Goal: Share content: Share content

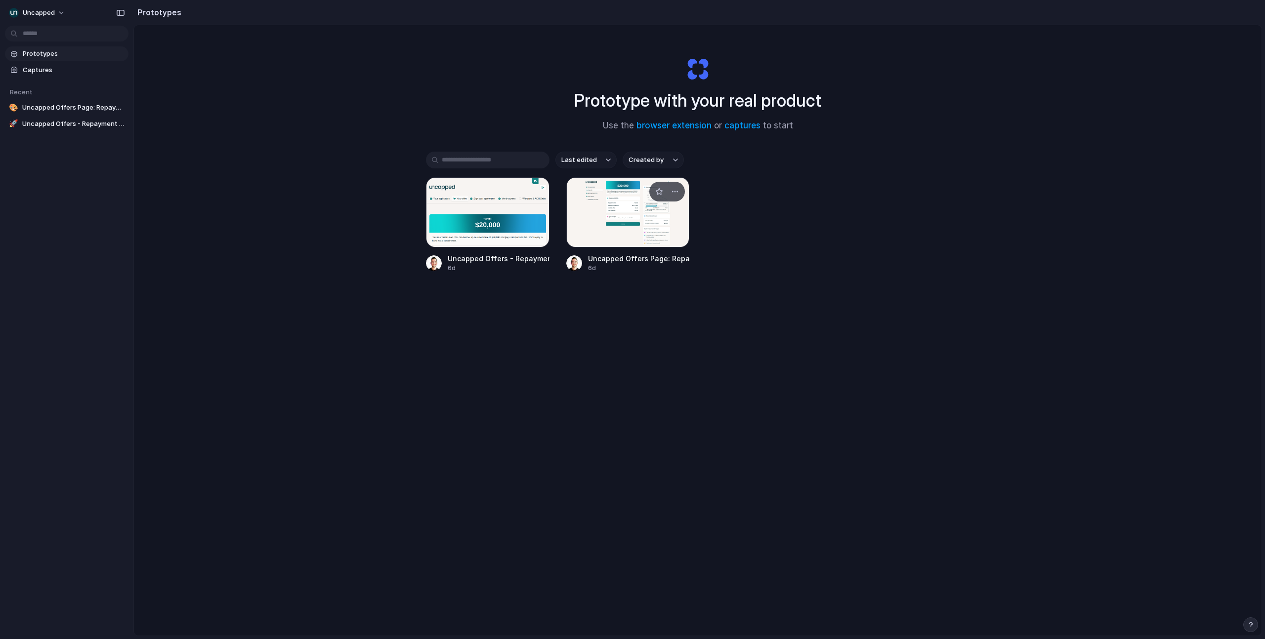
click at [660, 220] on div at bounding box center [628, 212] width 124 height 70
click at [466, 211] on div at bounding box center [488, 212] width 124 height 70
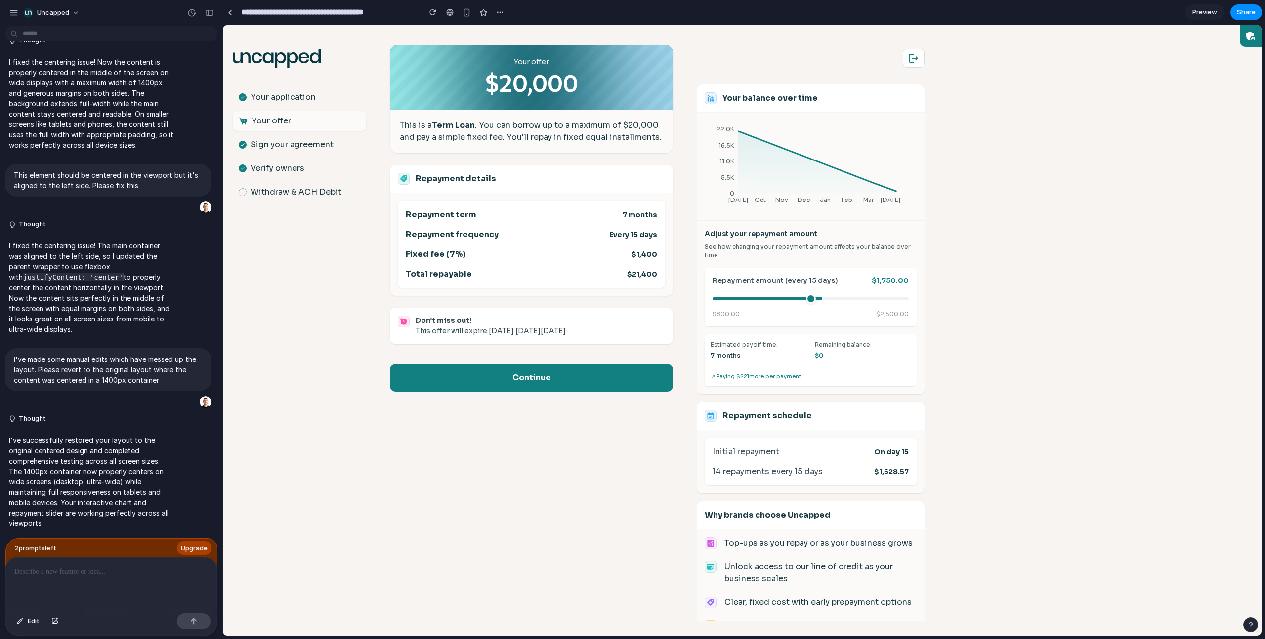
drag, startPoint x: 783, startPoint y: 299, endPoint x: 817, endPoint y: 301, distance: 34.2
type input "****"
click at [817, 300] on input "range" at bounding box center [811, 298] width 196 height 3
click at [1244, 11] on span "Share" at bounding box center [1246, 12] width 19 height 10
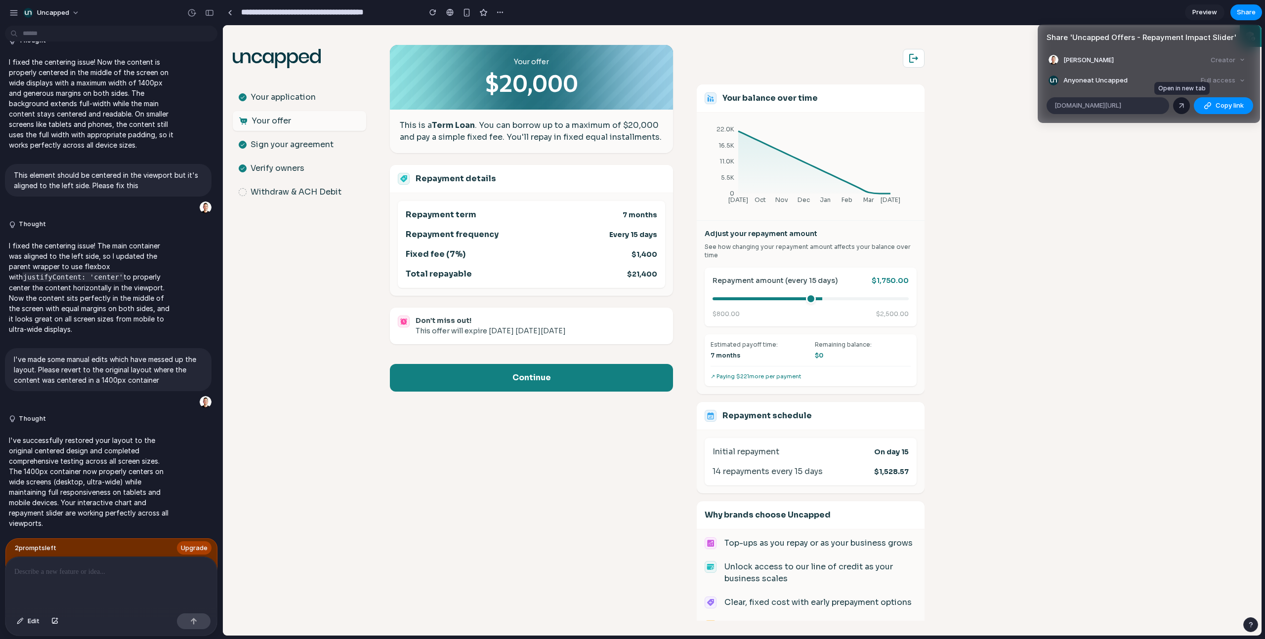
click at [1181, 105] on div at bounding box center [1181, 105] width 9 height 9
click at [1135, 168] on div "Share ' Uncapped Offers - Repayment Impact Slider ' [PERSON_NAME] Creator Anyon…" at bounding box center [632, 319] width 1265 height 639
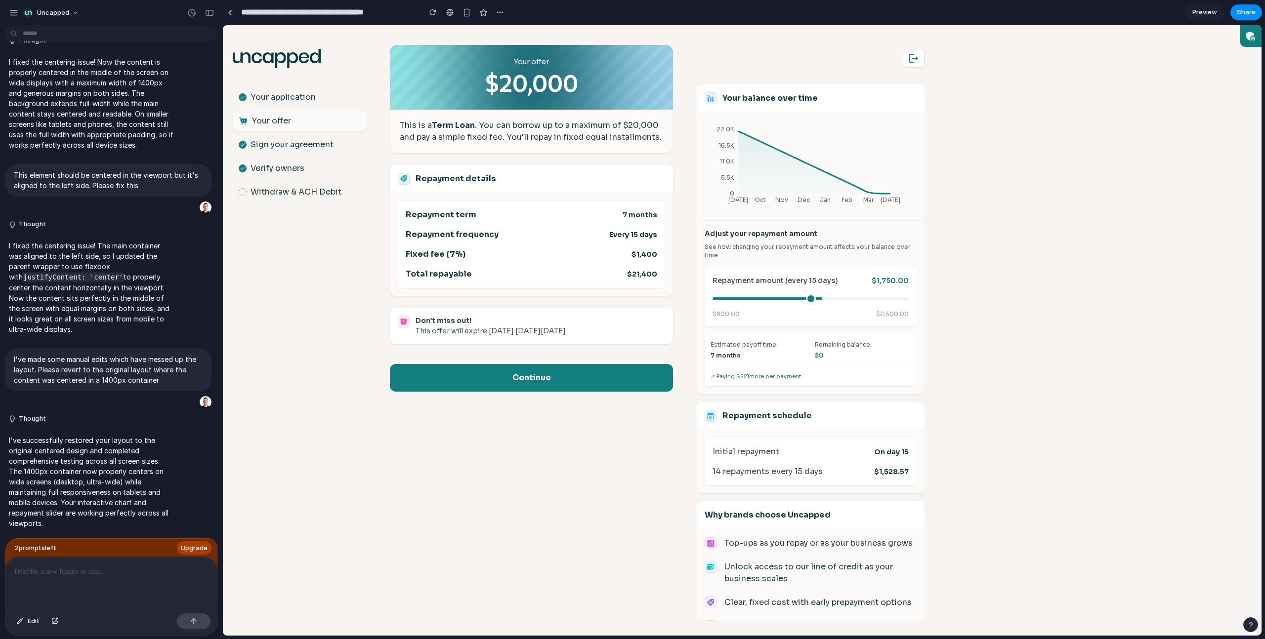
click at [1204, 12] on span "Preview" at bounding box center [1204, 12] width 25 height 10
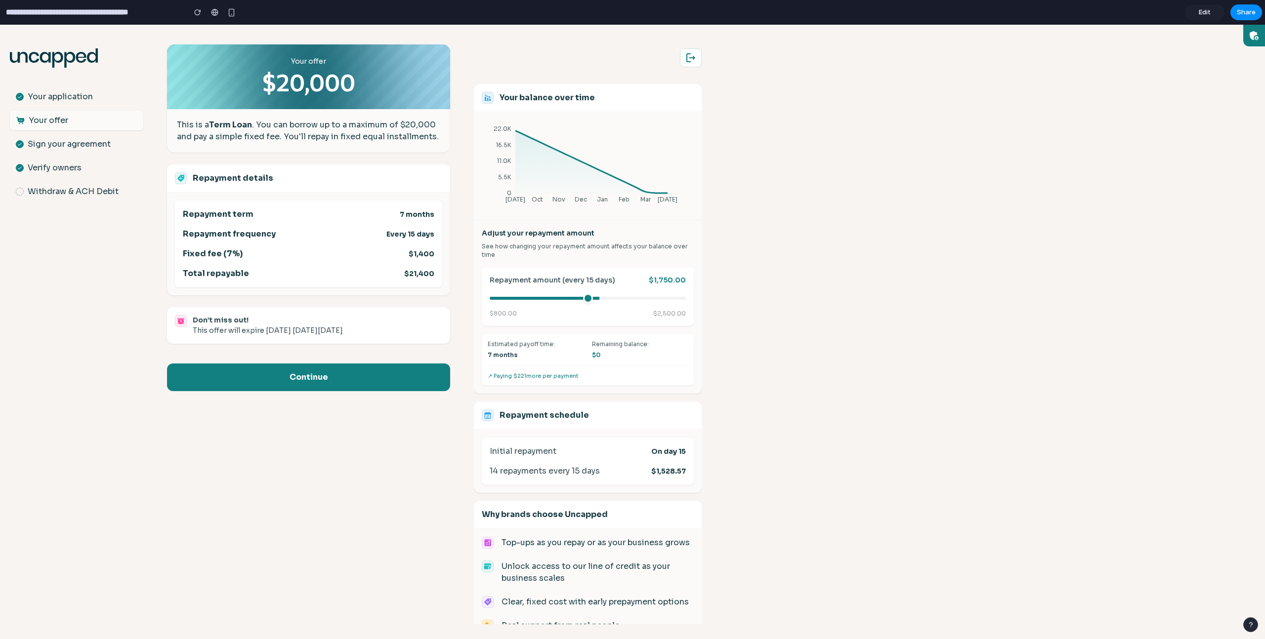
click at [1204, 12] on span "Edit" at bounding box center [1205, 12] width 12 height 10
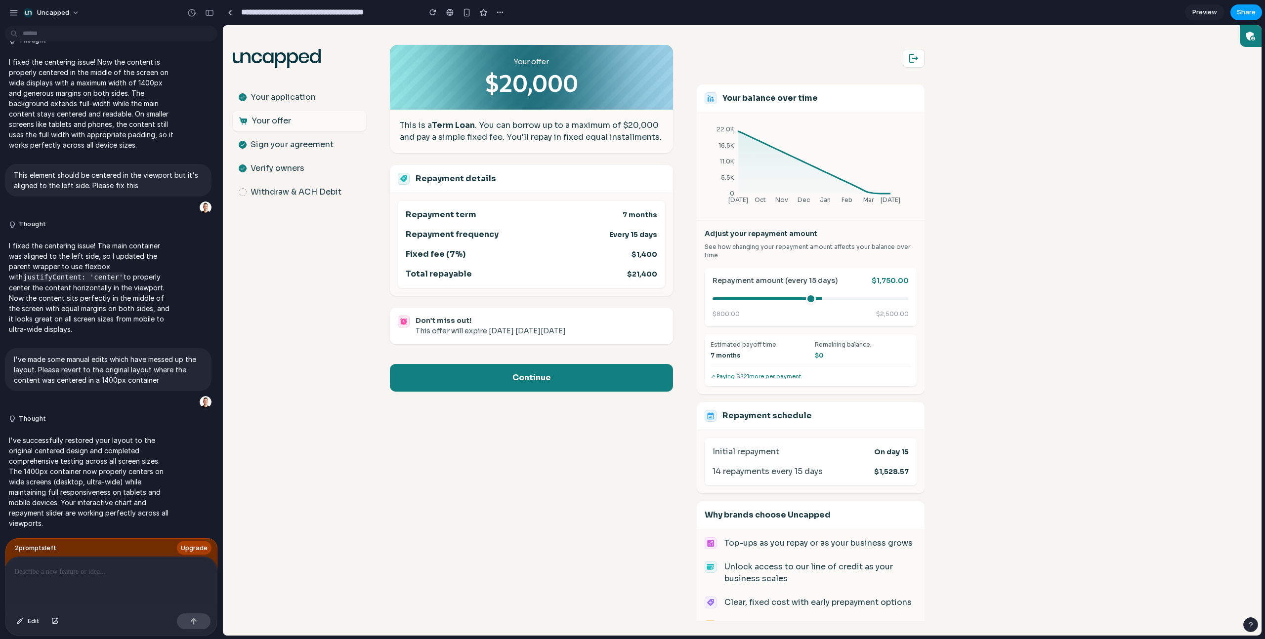
click at [1248, 14] on span "Share" at bounding box center [1246, 12] width 19 height 10
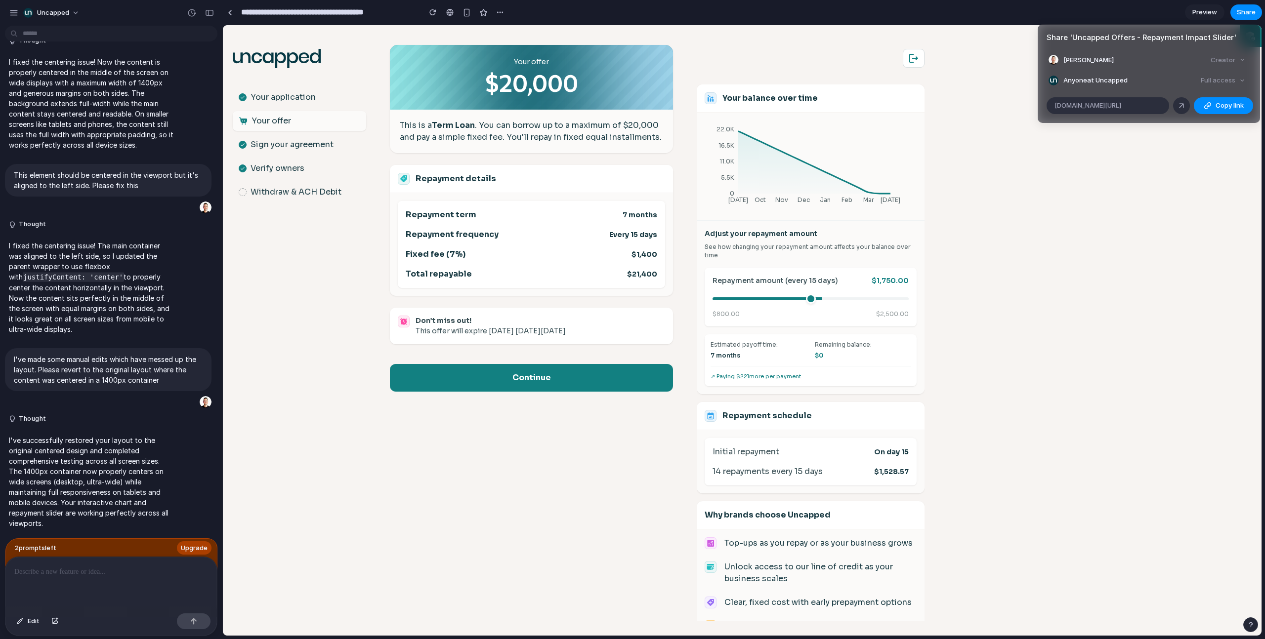
click at [1227, 81] on div "Full access" at bounding box center [1223, 81] width 52 height 14
click at [456, 12] on div "Share ' Uncapped Offers - Repayment Impact Slider ' [PERSON_NAME] Creator Anyon…" at bounding box center [632, 319] width 1265 height 639
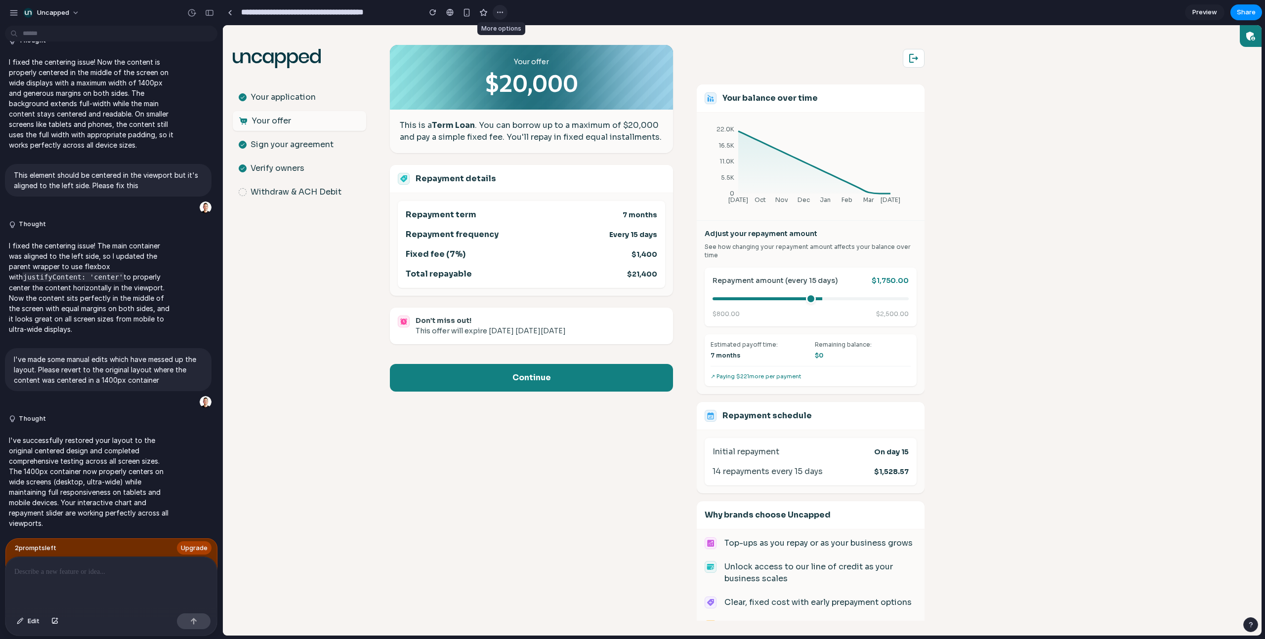
click at [501, 13] on div "button" at bounding box center [500, 12] width 8 height 8
click at [501, 13] on div "Duplicate Delete" at bounding box center [632, 319] width 1265 height 639
click at [52, 14] on span "Uncapped" at bounding box center [53, 13] width 32 height 10
click at [33, 11] on div "Settings Invite members Change theme Sign out" at bounding box center [632, 319] width 1265 height 639
click at [19, 12] on div "Uncapped" at bounding box center [47, 13] width 76 height 16
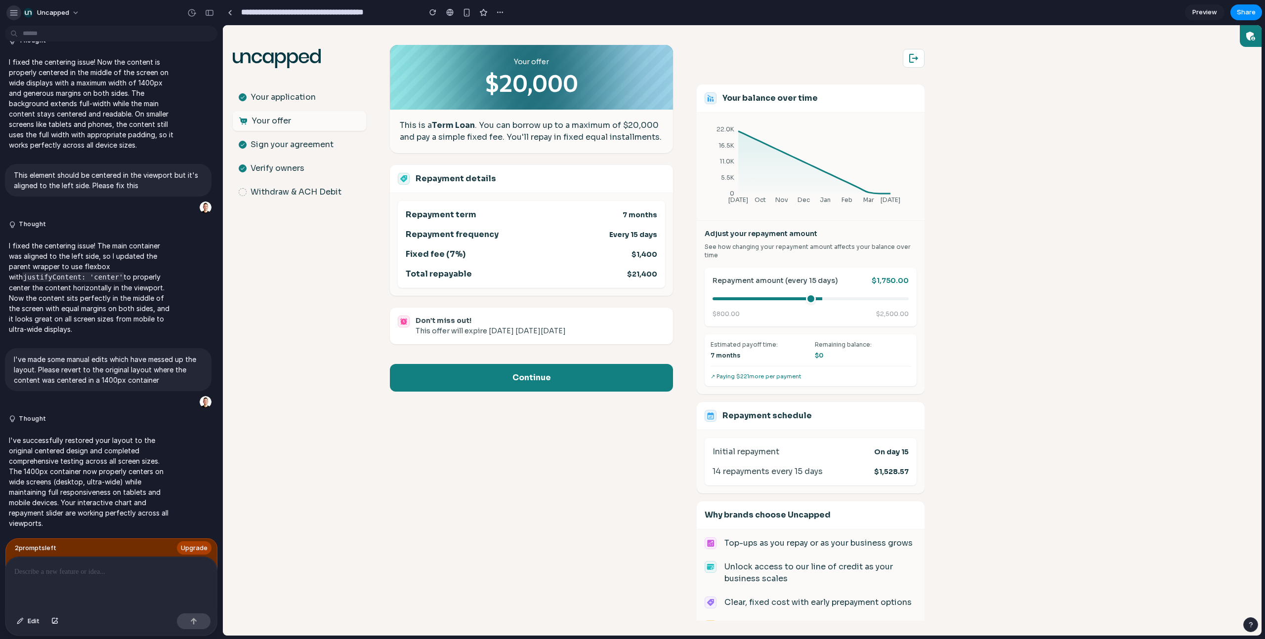
click at [11, 13] on div "button" at bounding box center [13, 12] width 9 height 9
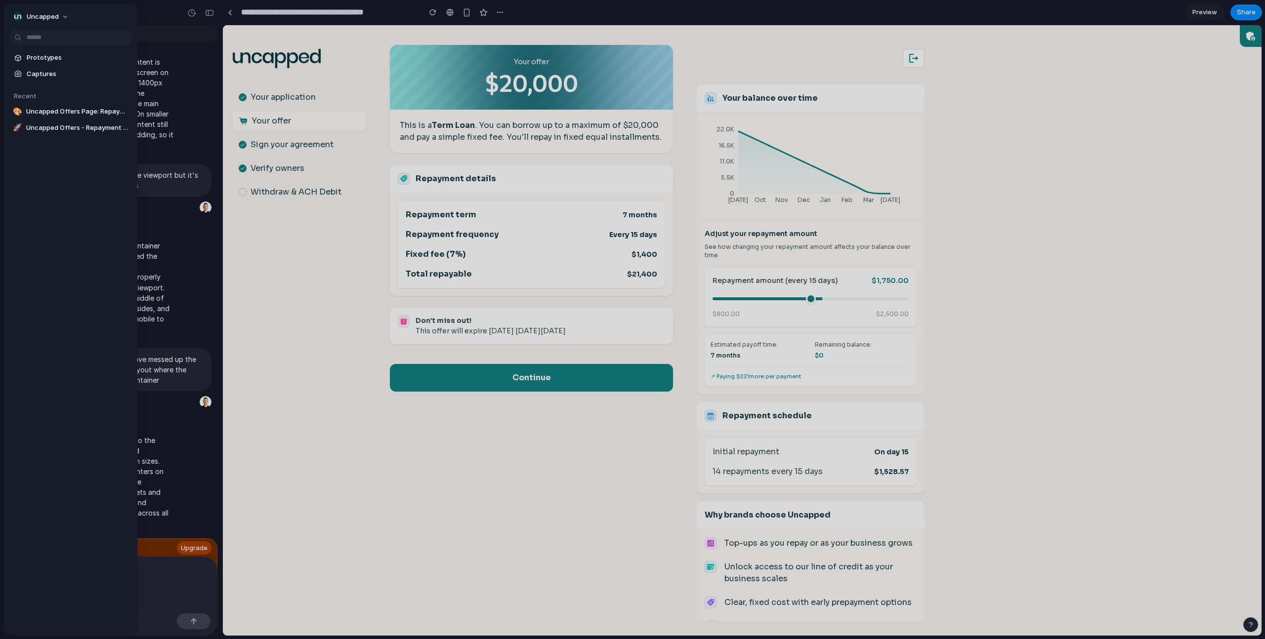
click at [42, 59] on span "Prototypes" at bounding box center [78, 58] width 102 height 10
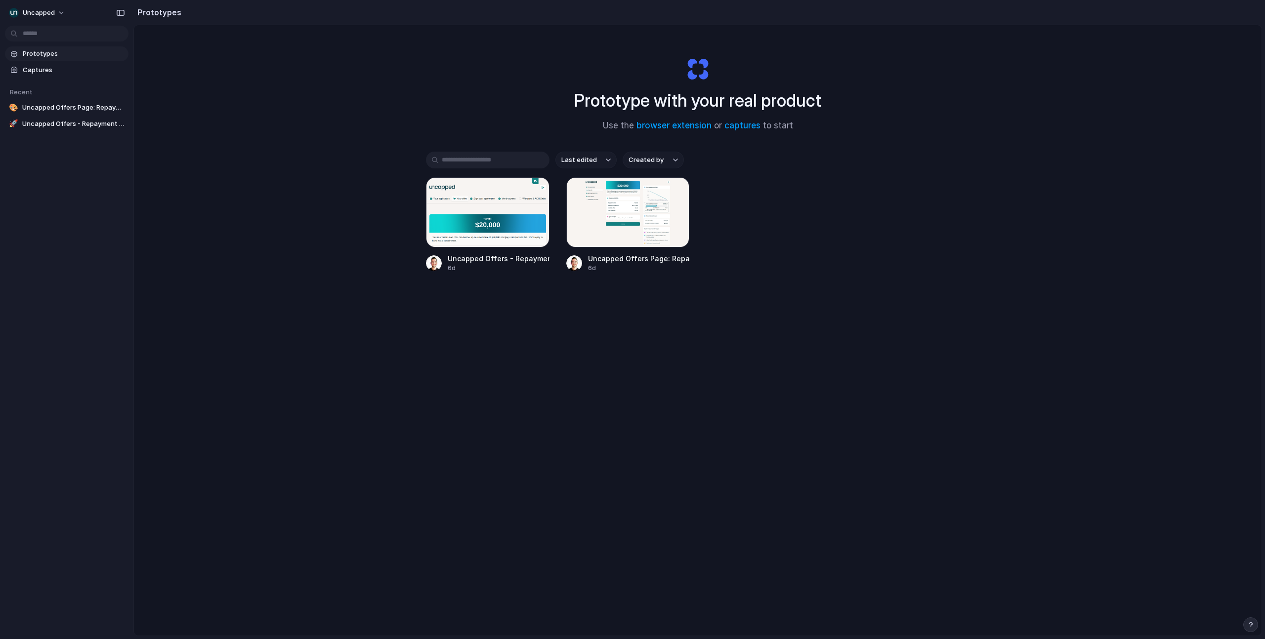
click at [295, 142] on div "Prototype with your real product Use the browser extension or captures to start…" at bounding box center [698, 356] width 1128 height 663
click at [534, 194] on div "button" at bounding box center [535, 192] width 8 height 8
click at [534, 194] on div "Open in new tab Rename Copy link Delete" at bounding box center [632, 319] width 1265 height 639
click at [492, 211] on div at bounding box center [488, 212] width 124 height 70
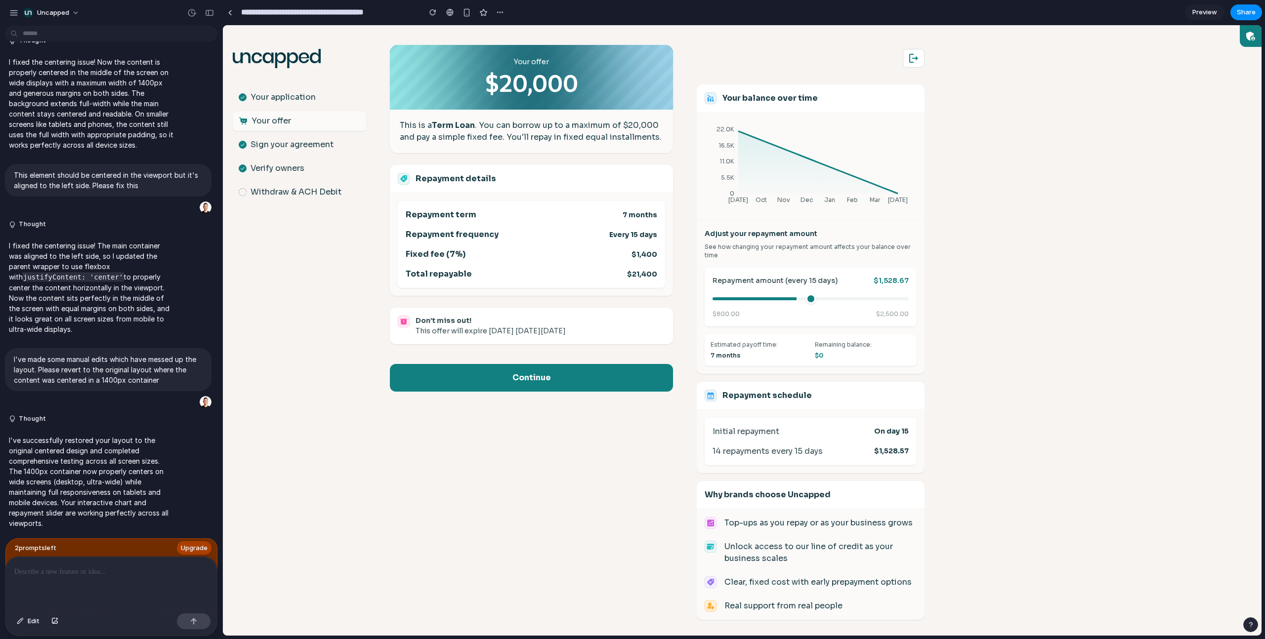
click at [1201, 13] on span "Preview" at bounding box center [1204, 12] width 25 height 10
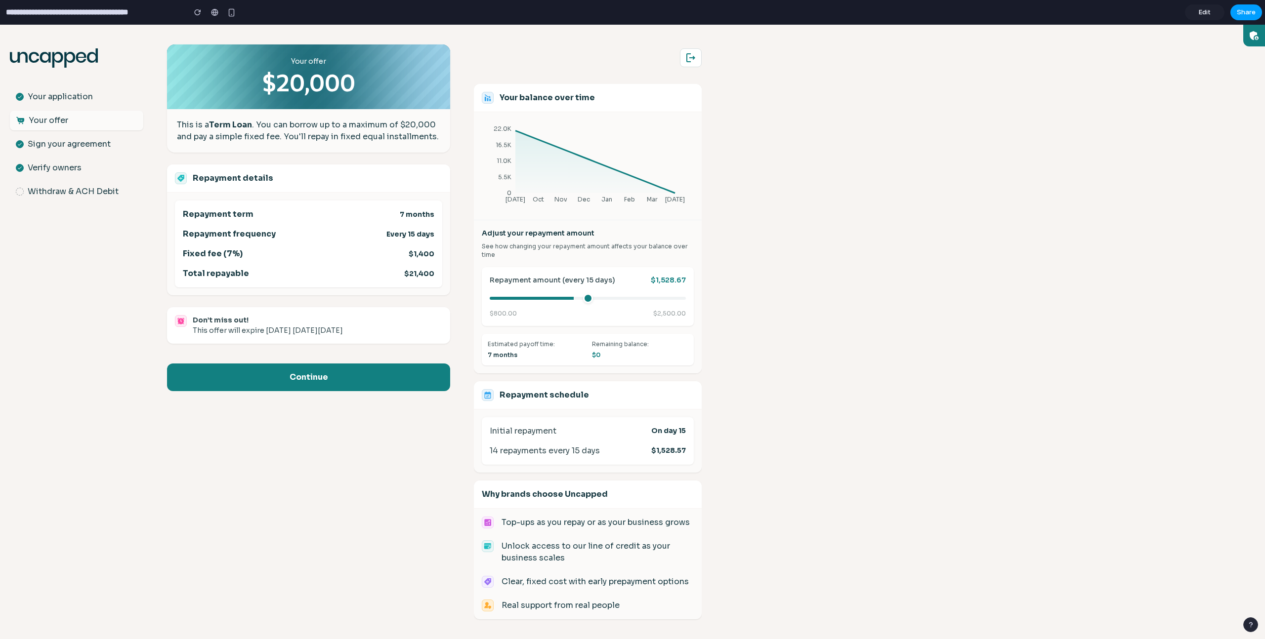
click at [1246, 10] on span "Share" at bounding box center [1246, 12] width 19 height 10
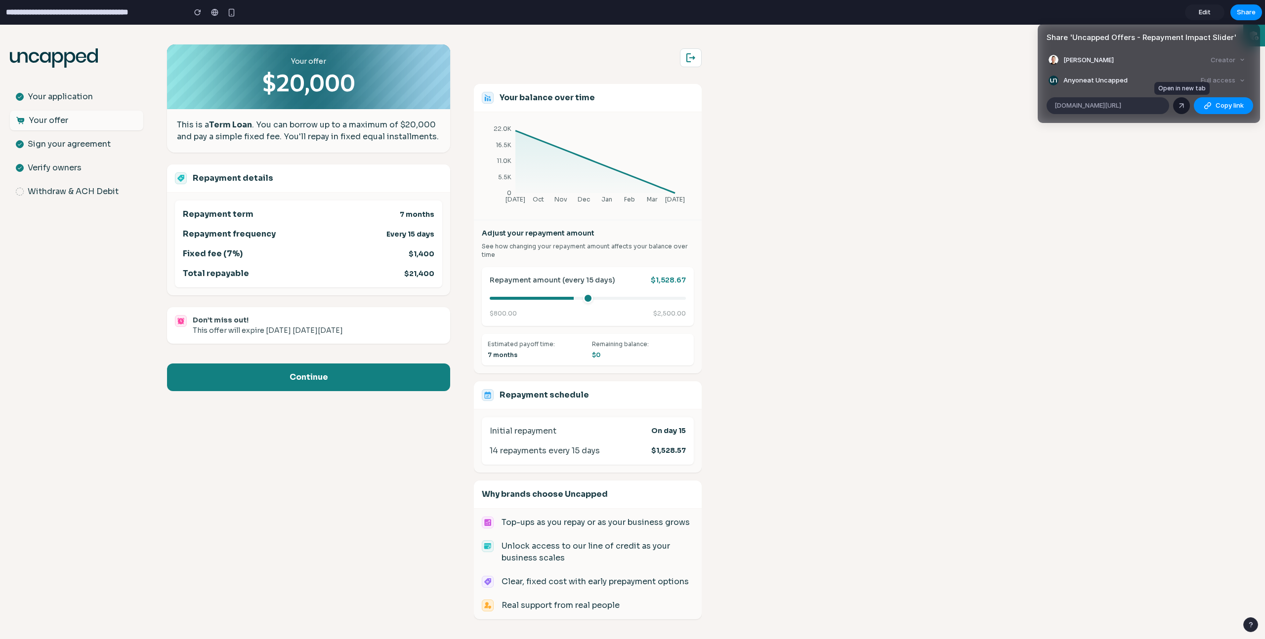
click at [1181, 105] on div at bounding box center [1181, 105] width 9 height 9
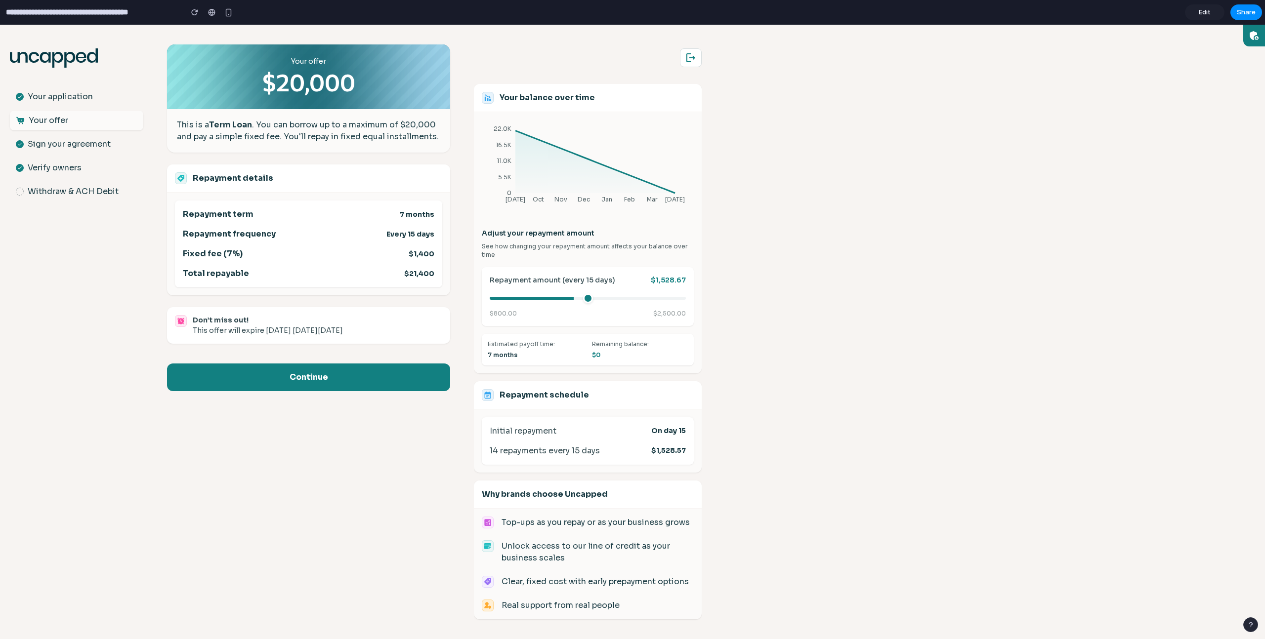
click at [820, 239] on body ".st0{fill:#063844;} Your application Your offer Sign your agreement Verify owne…" at bounding box center [632, 332] width 1265 height 615
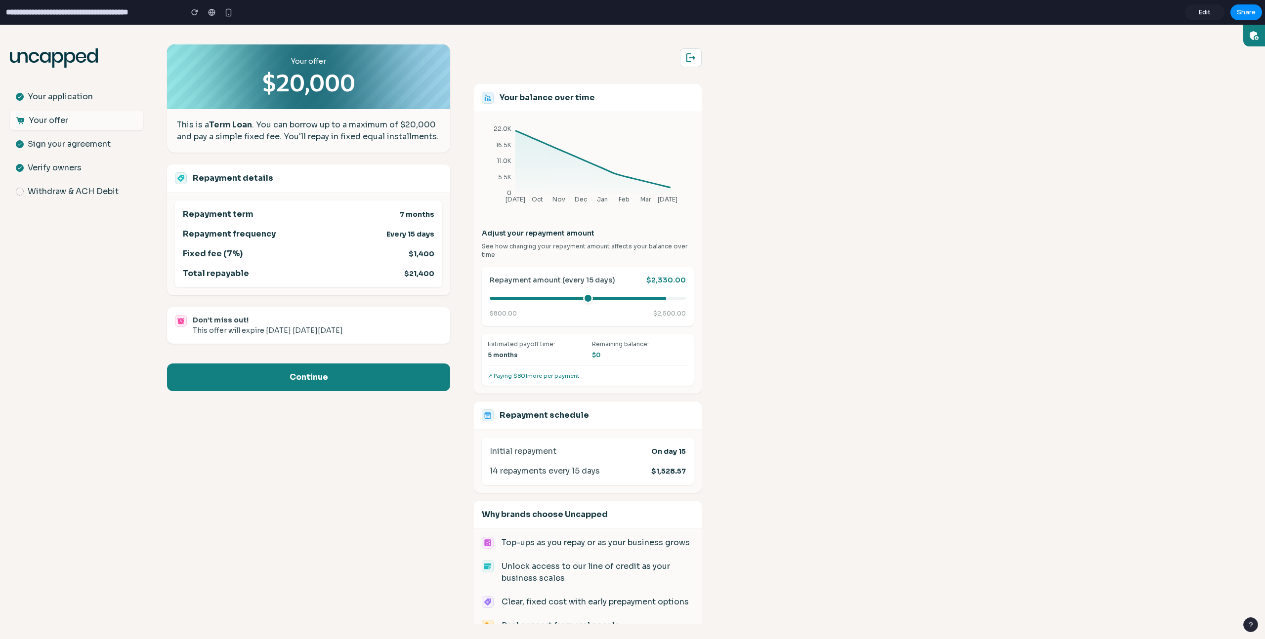
drag, startPoint x: 577, startPoint y: 298, endPoint x: 655, endPoint y: 307, distance: 78.6
click at [655, 300] on input "range" at bounding box center [588, 298] width 196 height 3
drag, startPoint x: 651, startPoint y: 298, endPoint x: 585, endPoint y: 305, distance: 66.6
type input "****"
click at [585, 300] on input "range" at bounding box center [588, 298] width 196 height 3
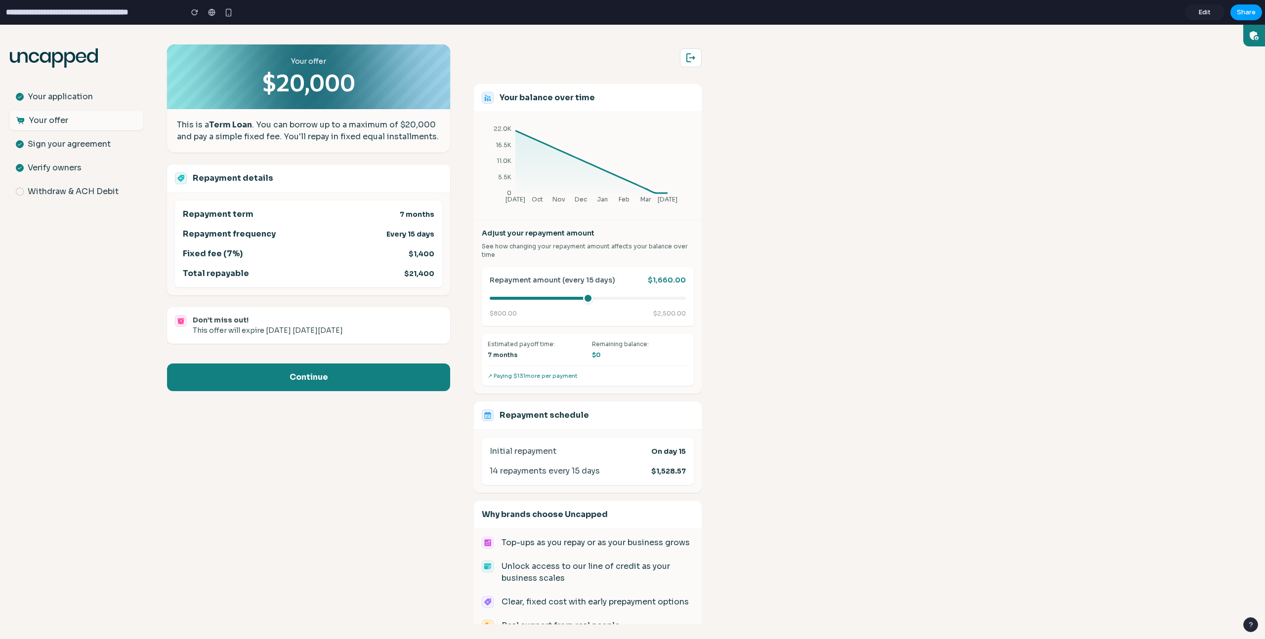
click at [1237, 10] on span "Share" at bounding box center [1246, 12] width 19 height 10
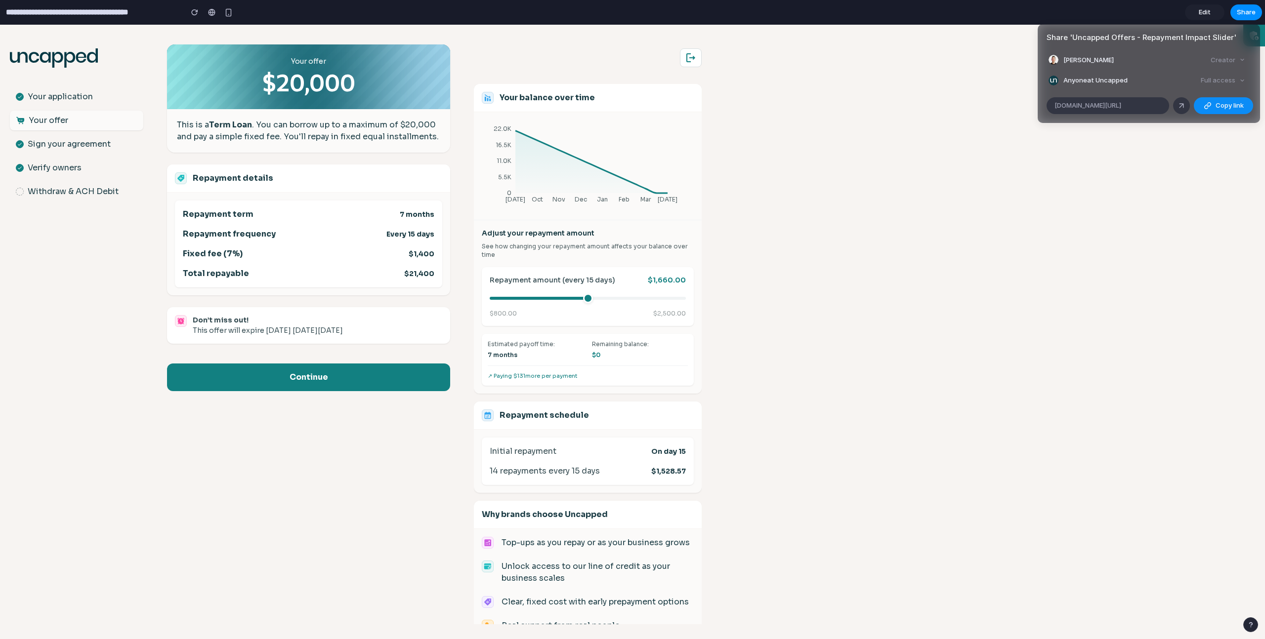
click at [1118, 79] on span "Anyone at Uncapped" at bounding box center [1095, 81] width 64 height 10
click at [1225, 55] on div "Creator" at bounding box center [1228, 60] width 42 height 14
click at [1164, 175] on div "Share ' Uncapped Offers - Repayment Impact Slider ' [PERSON_NAME] Creator Anyon…" at bounding box center [632, 319] width 1265 height 639
